Goal: Information Seeking & Learning: Learn about a topic

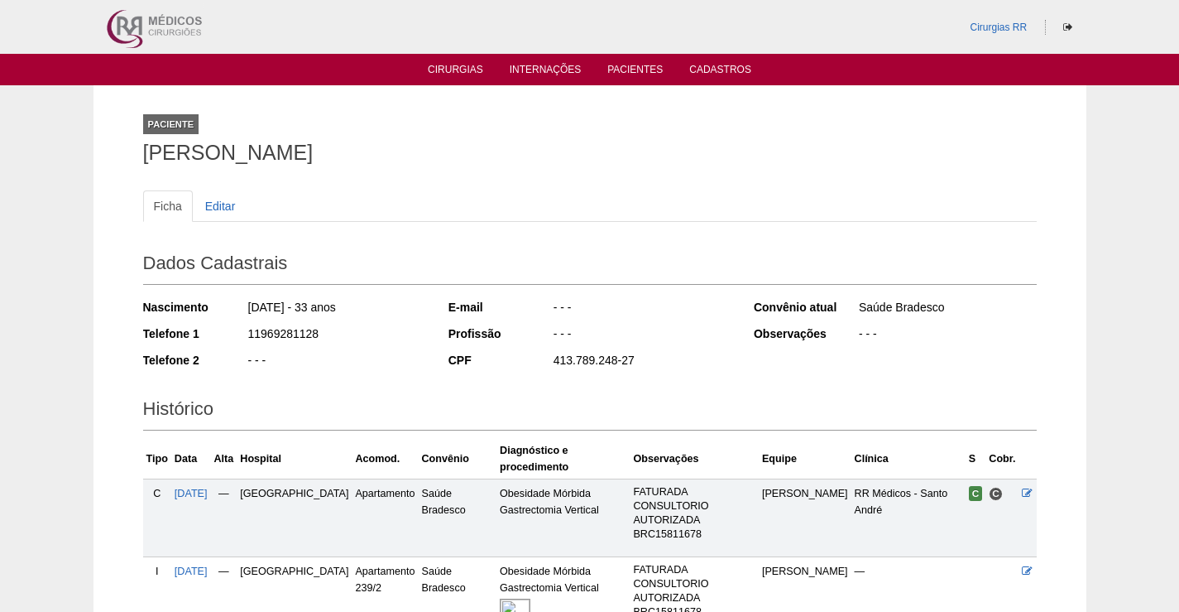
scroll to position [137, 0]
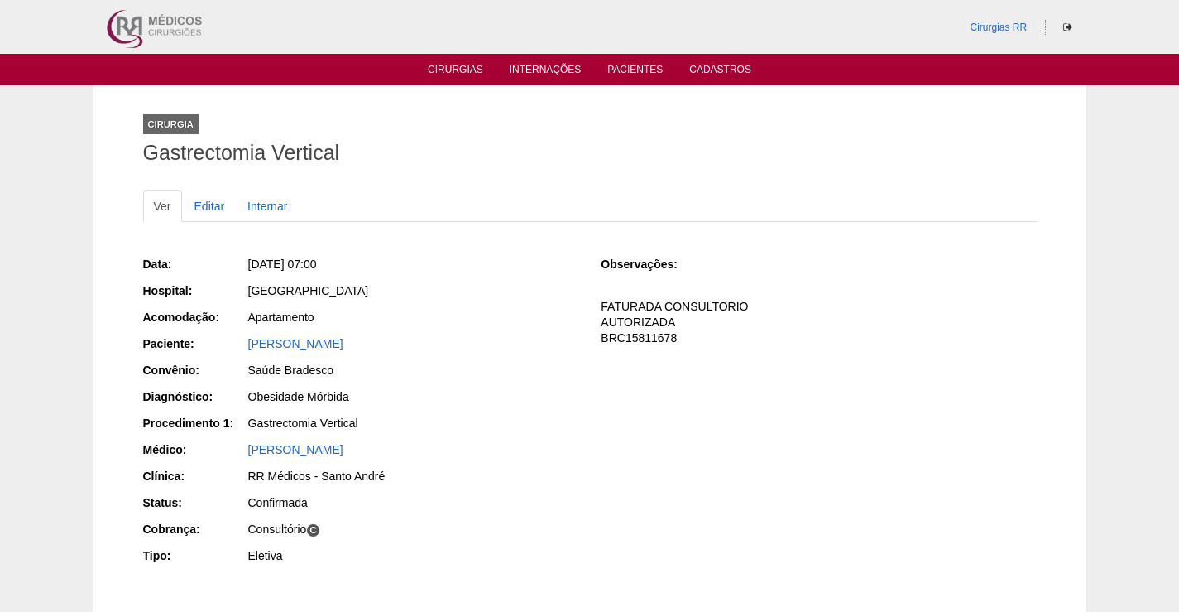
drag, startPoint x: 420, startPoint y: 343, endPoint x: 224, endPoint y: 343, distance: 196.2
click at [224, 343] on div "Paciente: [PERSON_NAME]" at bounding box center [360, 345] width 435 height 21
copy div "Paciente: [PERSON_NAME]"
click at [450, 344] on div "[PERSON_NAME]" at bounding box center [413, 343] width 330 height 17
click at [343, 345] on link "[PERSON_NAME]" at bounding box center [295, 343] width 95 height 13
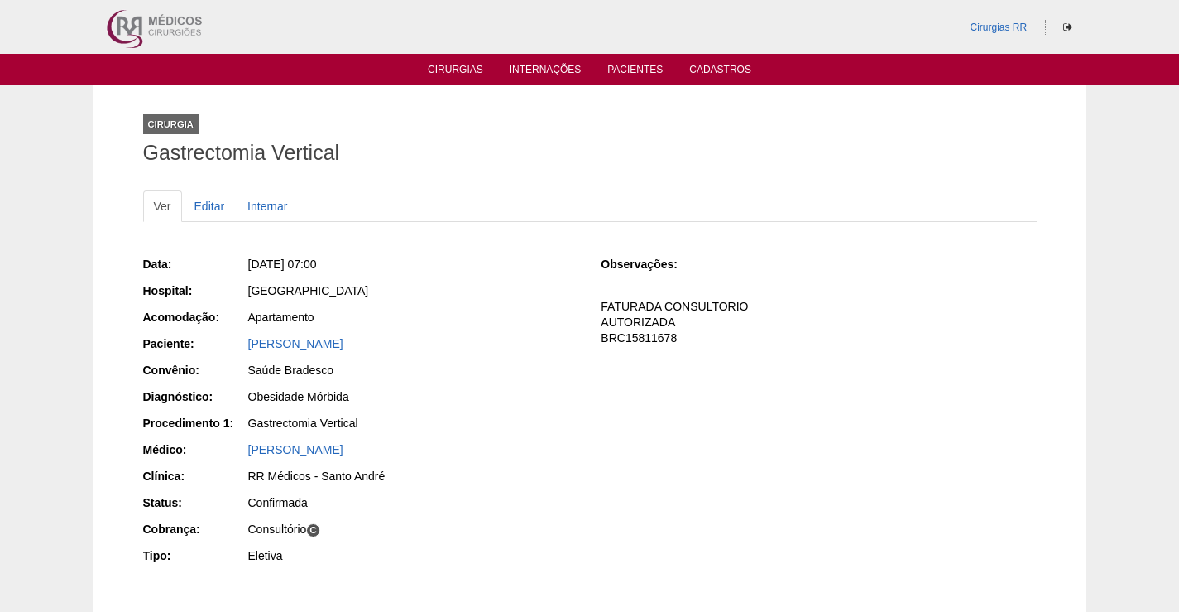
drag, startPoint x: 418, startPoint y: 343, endPoint x: 241, endPoint y: 346, distance: 177.1
click at [241, 346] on div "Paciente: ENOQUE CAMARA PEREIRA" at bounding box center [360, 345] width 435 height 21
copy div "Paciente: ENOQUE CAMARA PEREIRA"
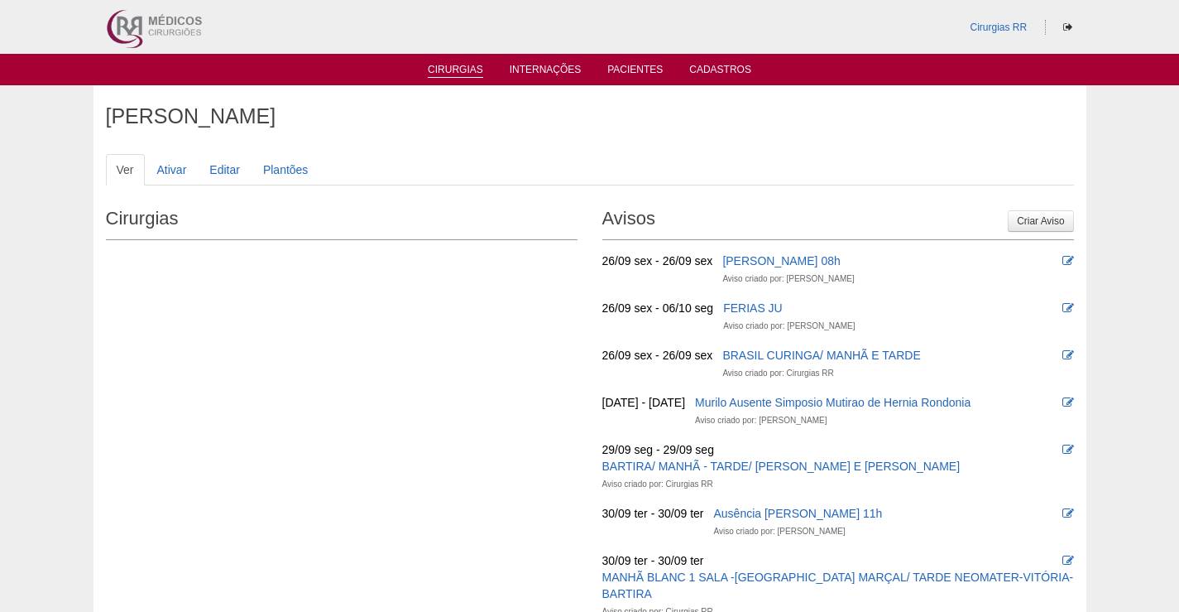
click at [449, 70] on link "Cirurgias" at bounding box center [455, 71] width 55 height 14
